Goal: Check status: Check status

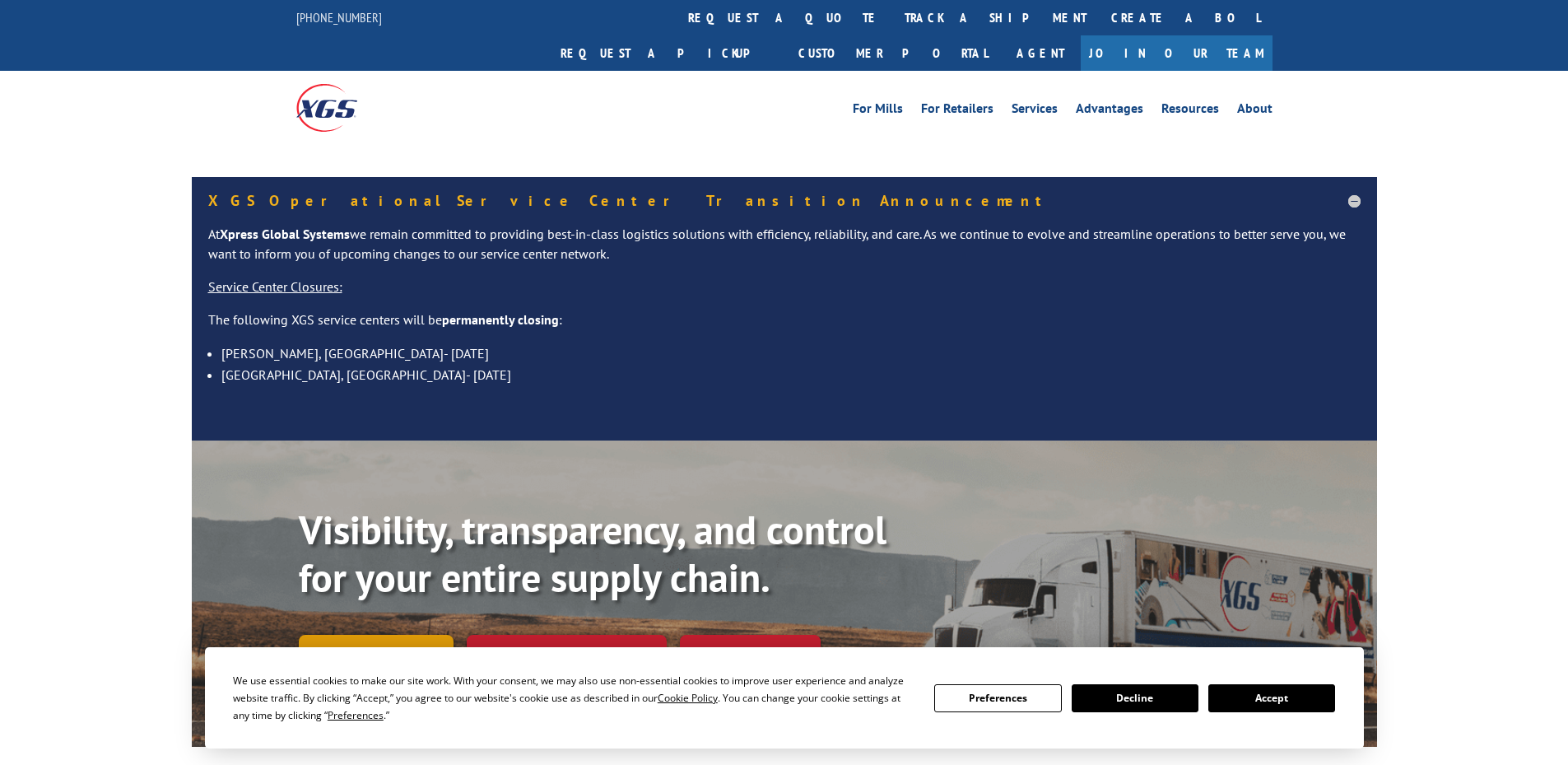
click at [401, 614] on div "Visibility, transparency, and control for your entire supply chain. Track shipm…" at bounding box center [838, 621] width 1078 height 230
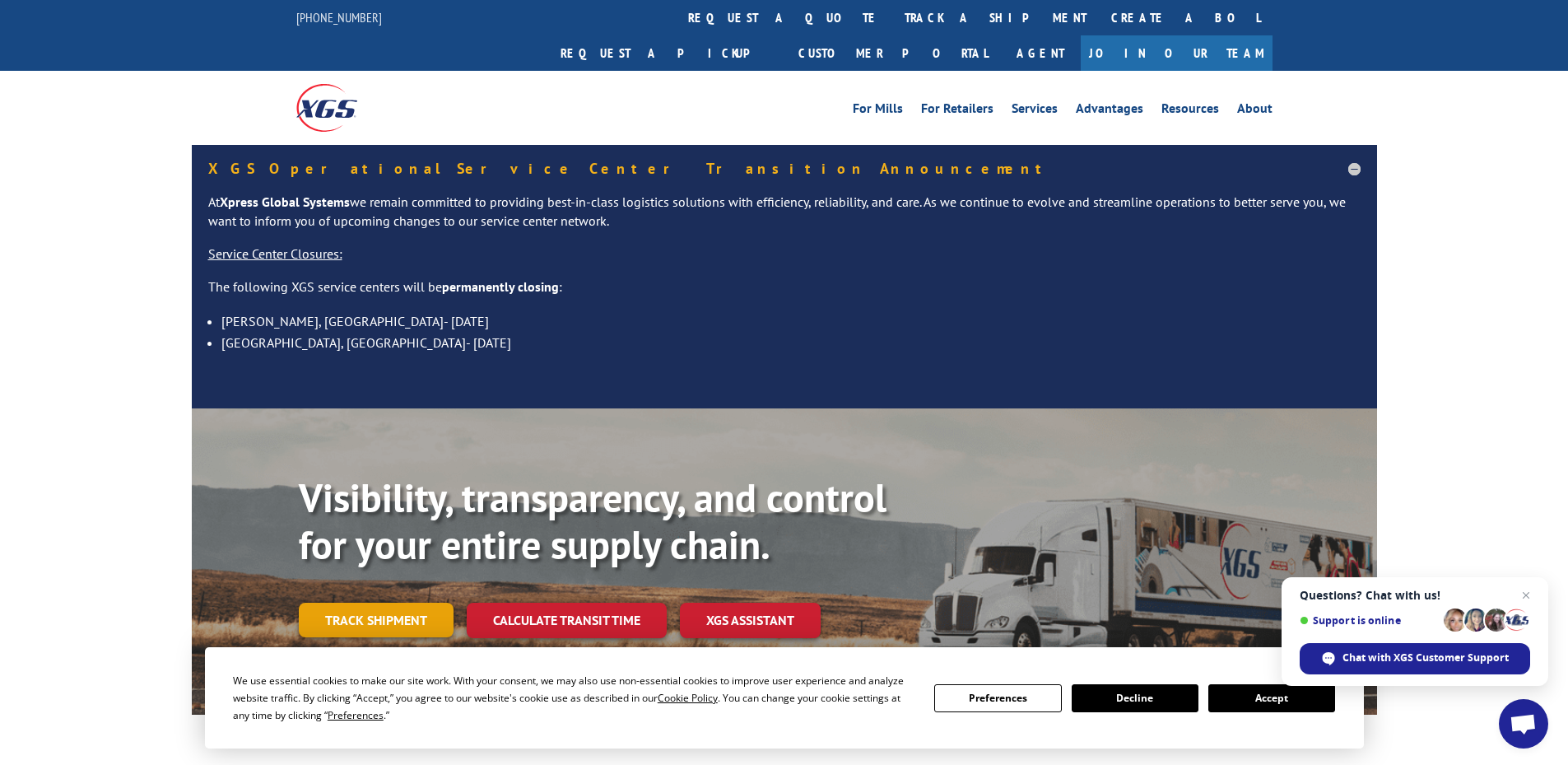
click at [377, 603] on link "Track shipment" at bounding box center [376, 619] width 155 height 35
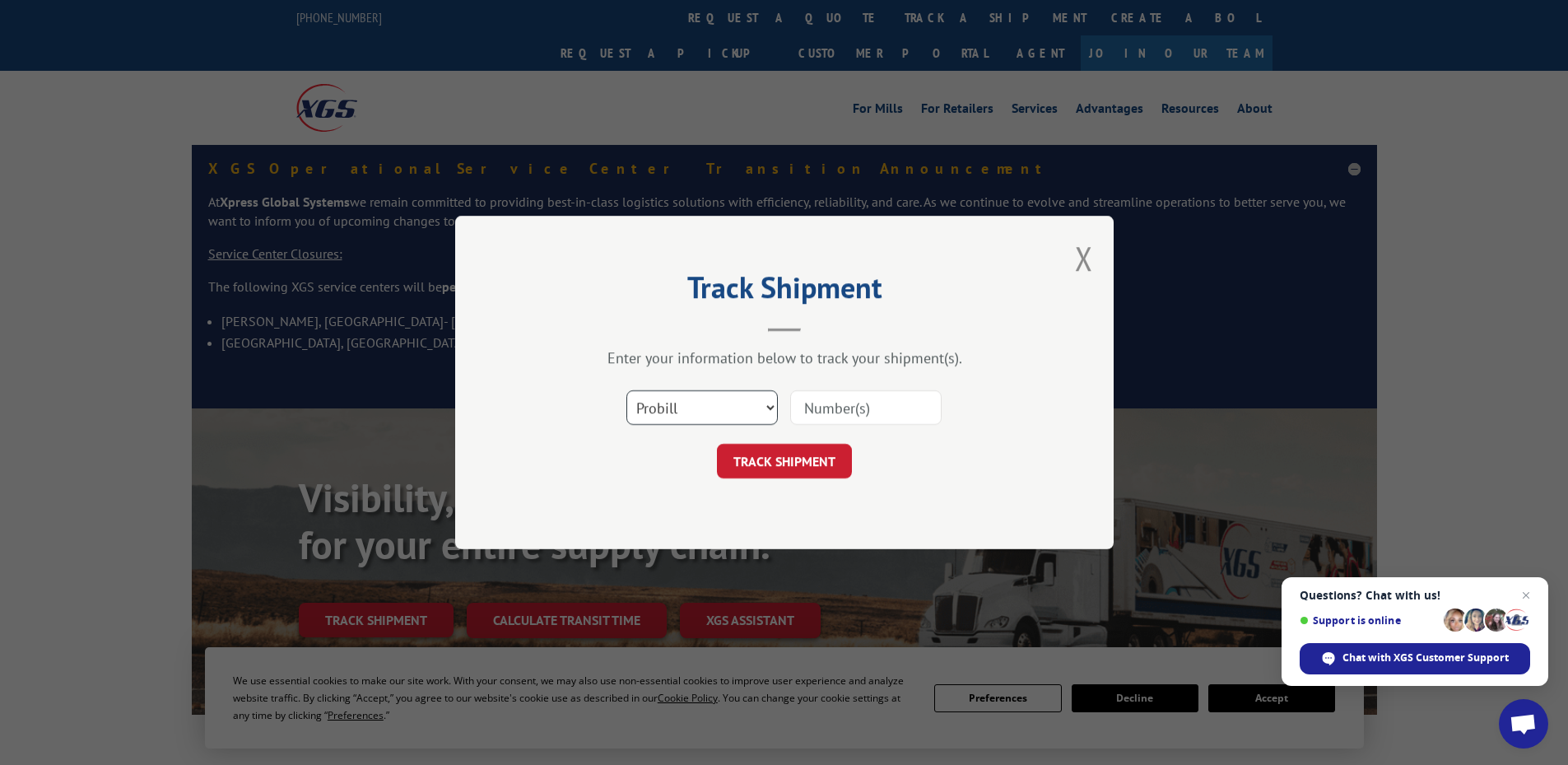
click at [739, 414] on select "Select category... Probill BOL PO" at bounding box center [702, 407] width 151 height 35
select select "po"
click at [627, 390] on select "Select category... Probill BOL PO" at bounding box center [702, 407] width 151 height 35
click at [880, 404] on input at bounding box center [866, 407] width 151 height 35
type input "14543671"
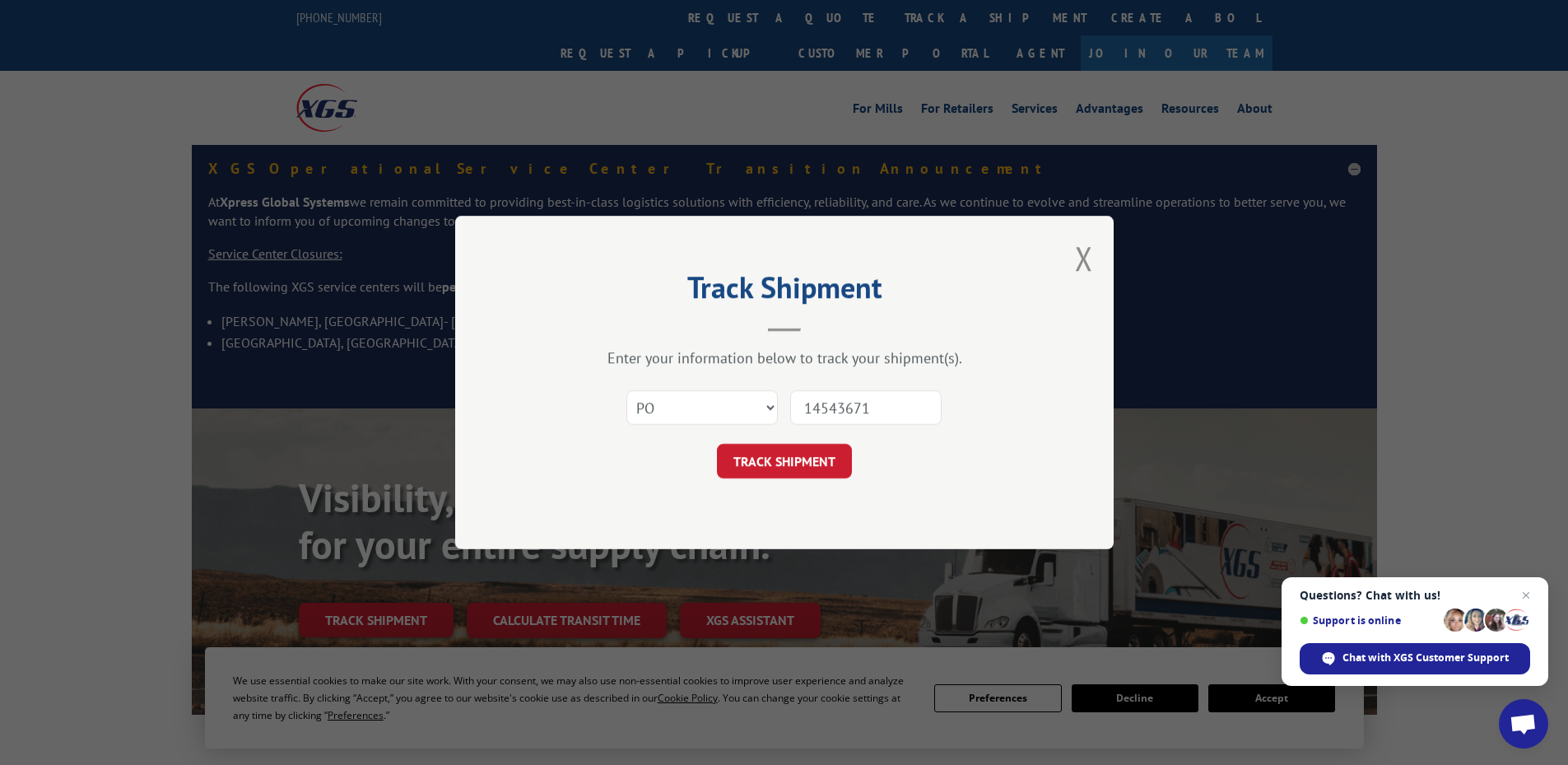
click at [717, 444] on button "TRACK SHIPMENT" at bounding box center [784, 461] width 135 height 35
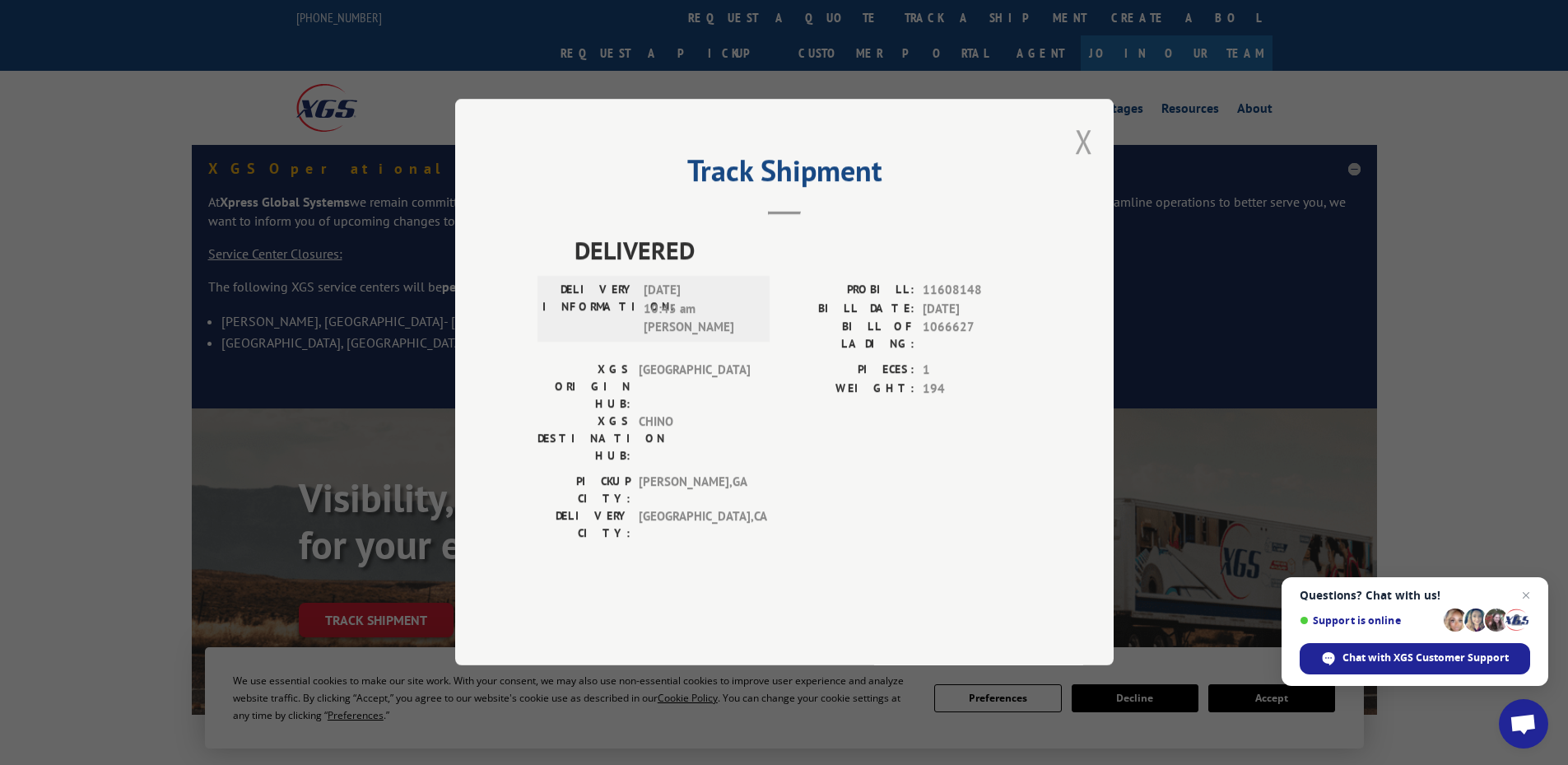
click at [1086, 163] on button "Close modal" at bounding box center [1084, 141] width 19 height 44
